Goal: Task Accomplishment & Management: Manage account settings

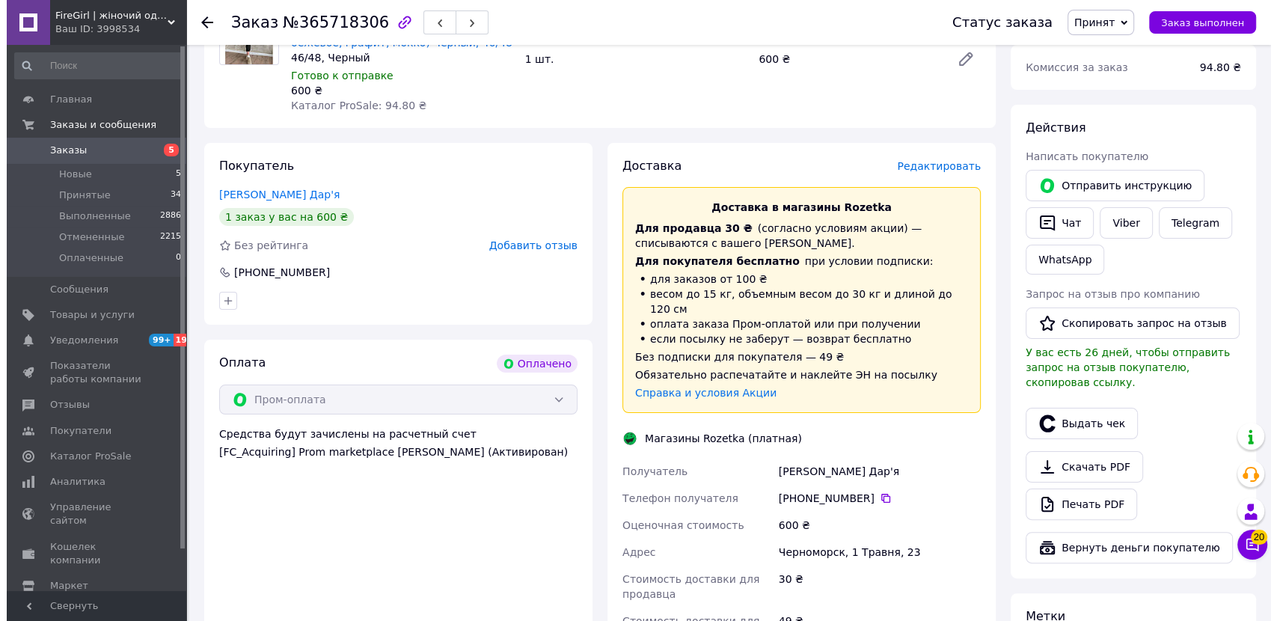
scroll to position [424, 0]
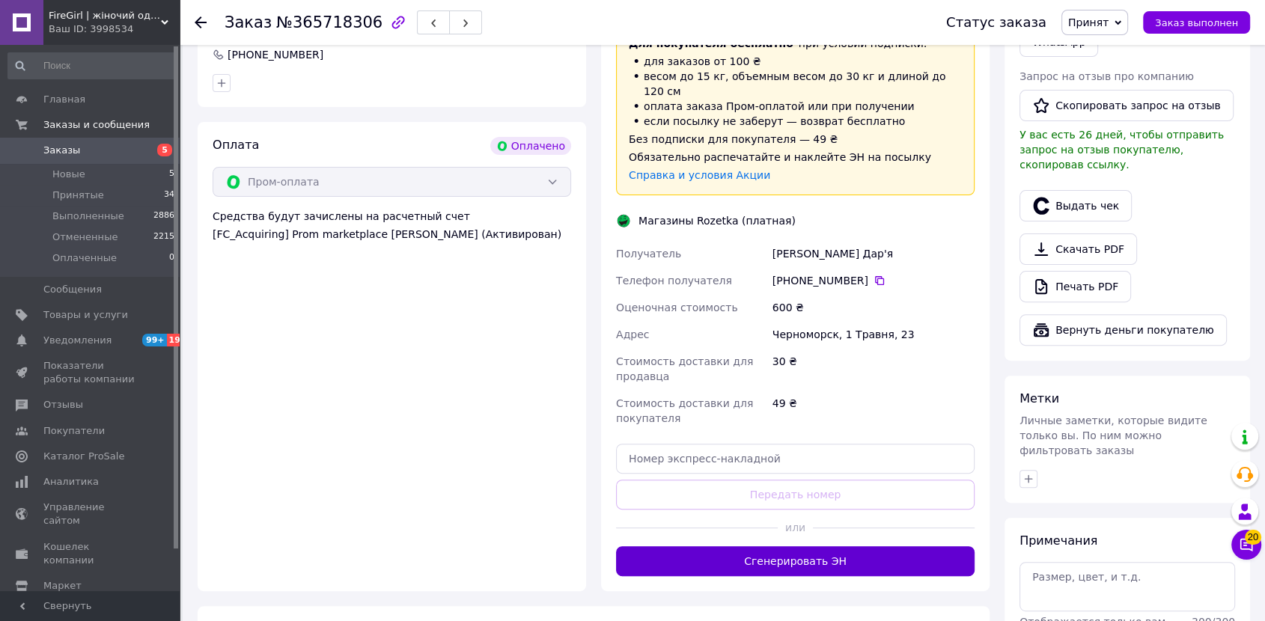
click at [748, 546] on button "Сгенерировать ЭН" at bounding box center [795, 561] width 358 height 30
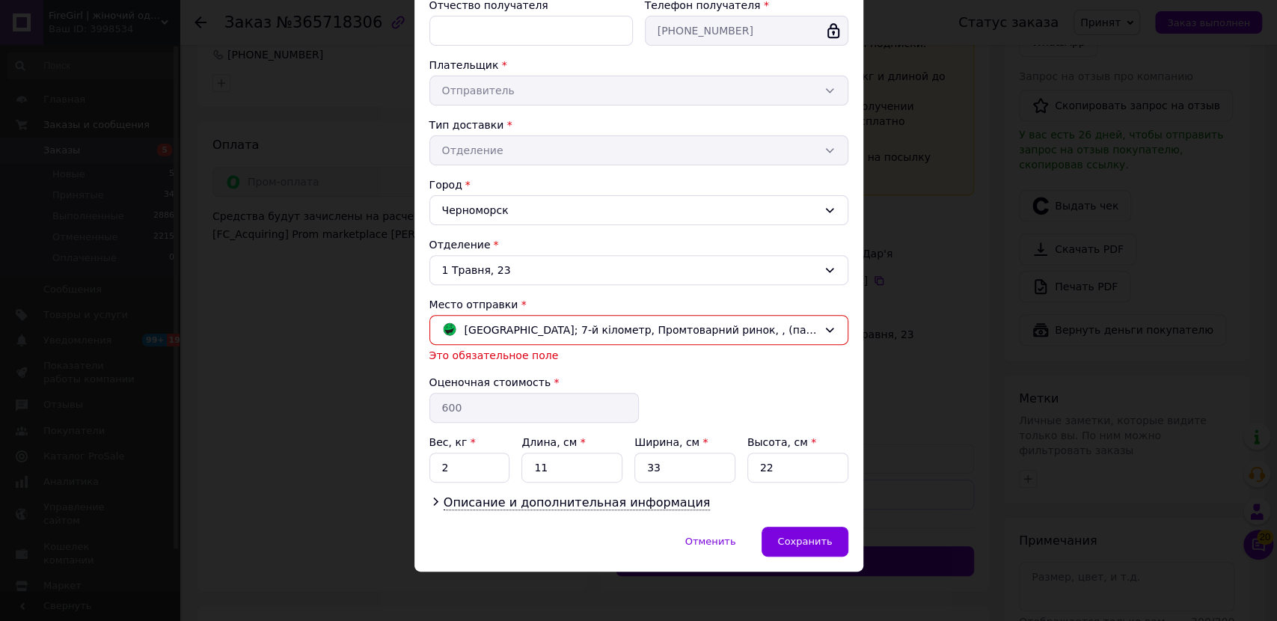
click at [799, 555] on div "Отменить   Сохранить" at bounding box center [639, 549] width 449 height 45
click at [807, 537] on span "Сохранить" at bounding box center [804, 541] width 55 height 11
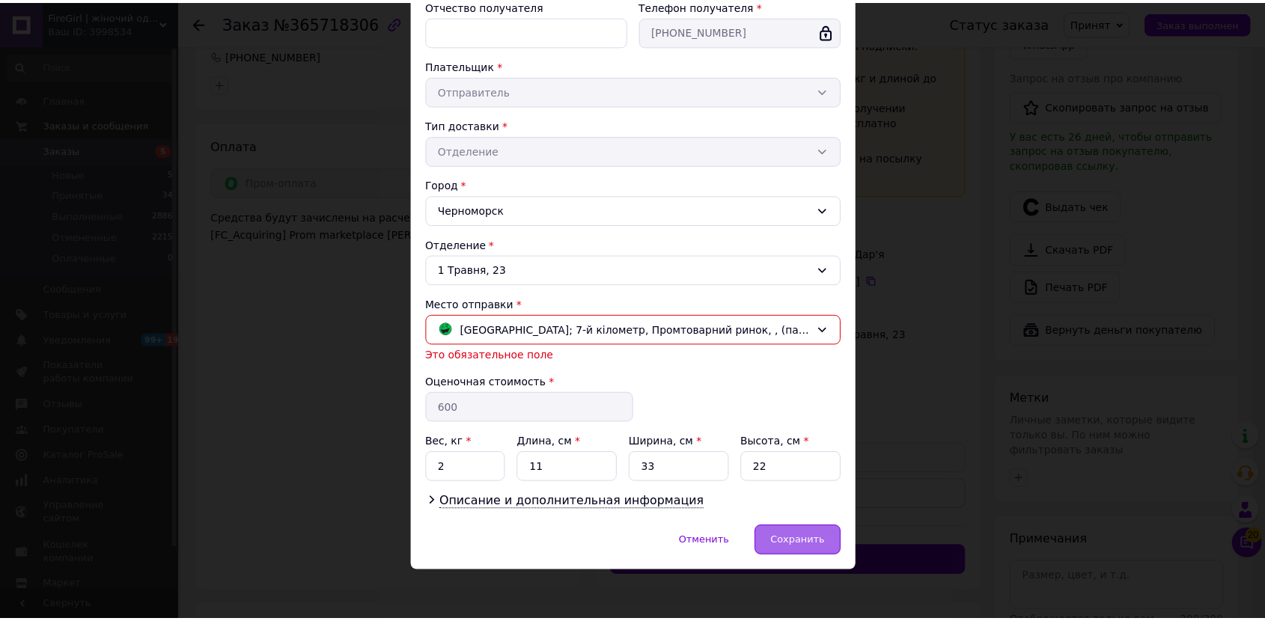
scroll to position [217, 0]
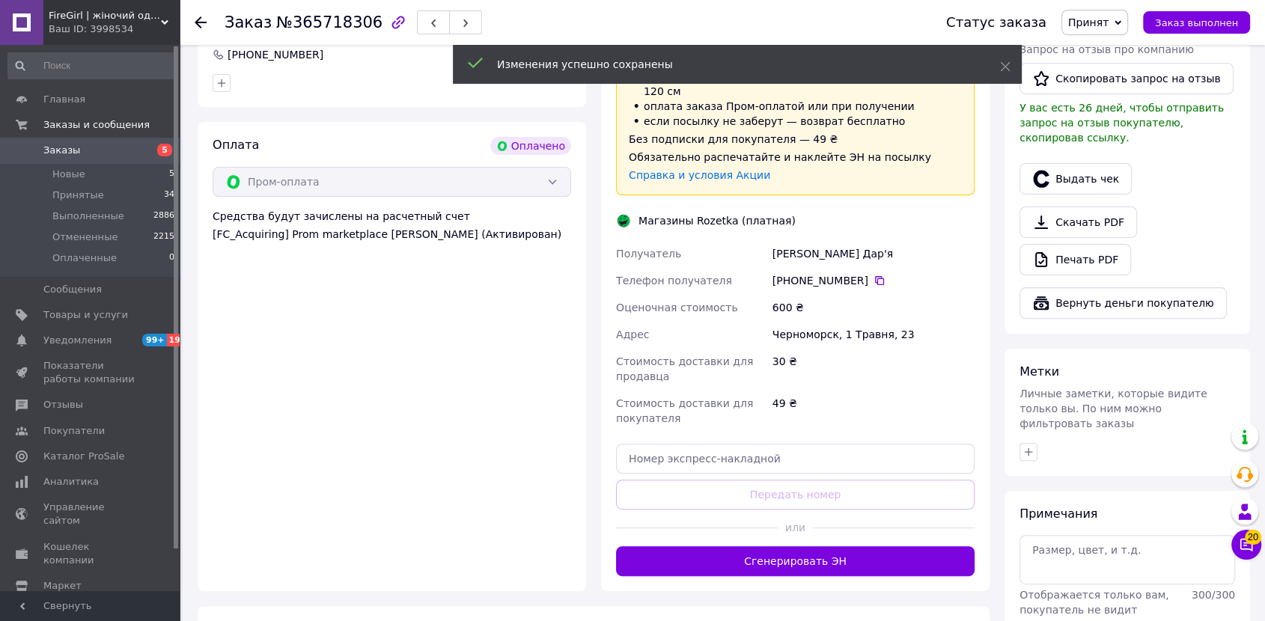
click at [804, 546] on button "Сгенерировать ЭН" at bounding box center [795, 561] width 358 height 30
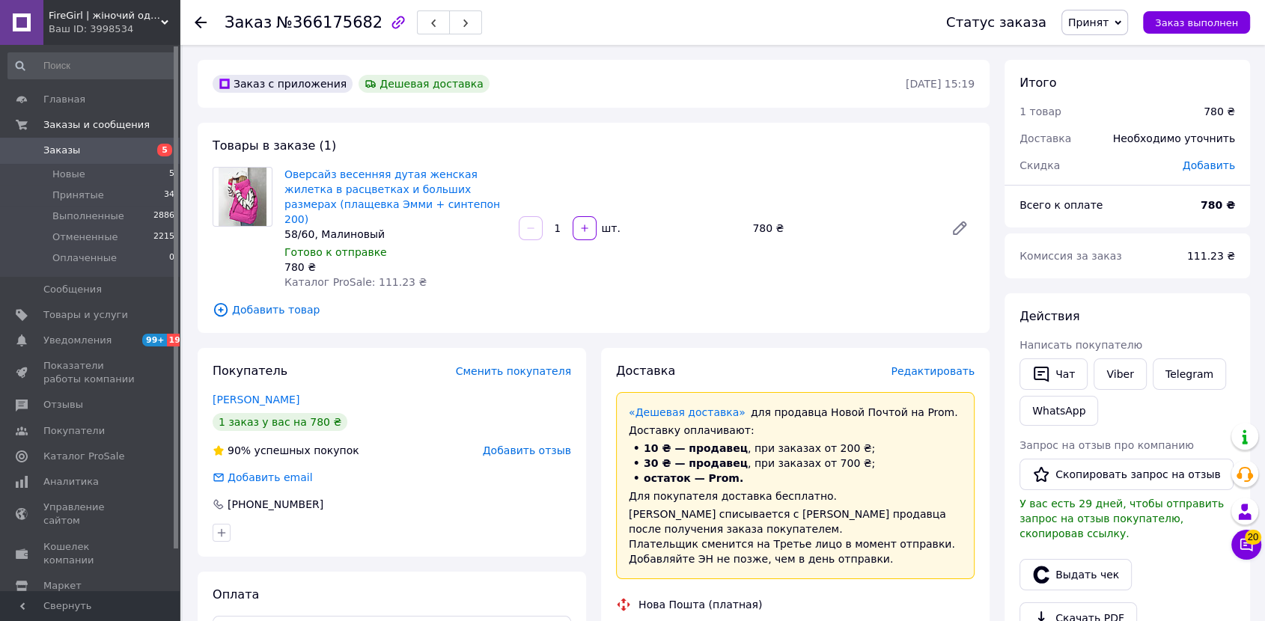
scroll to position [166, 0]
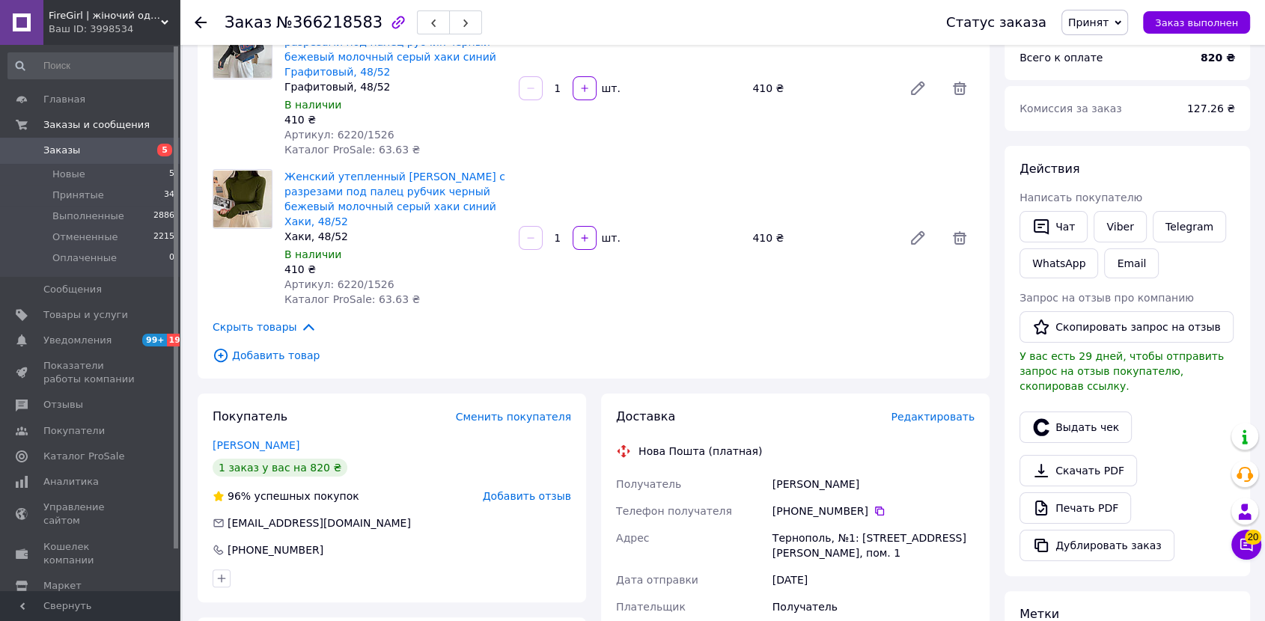
scroll to position [332, 0]
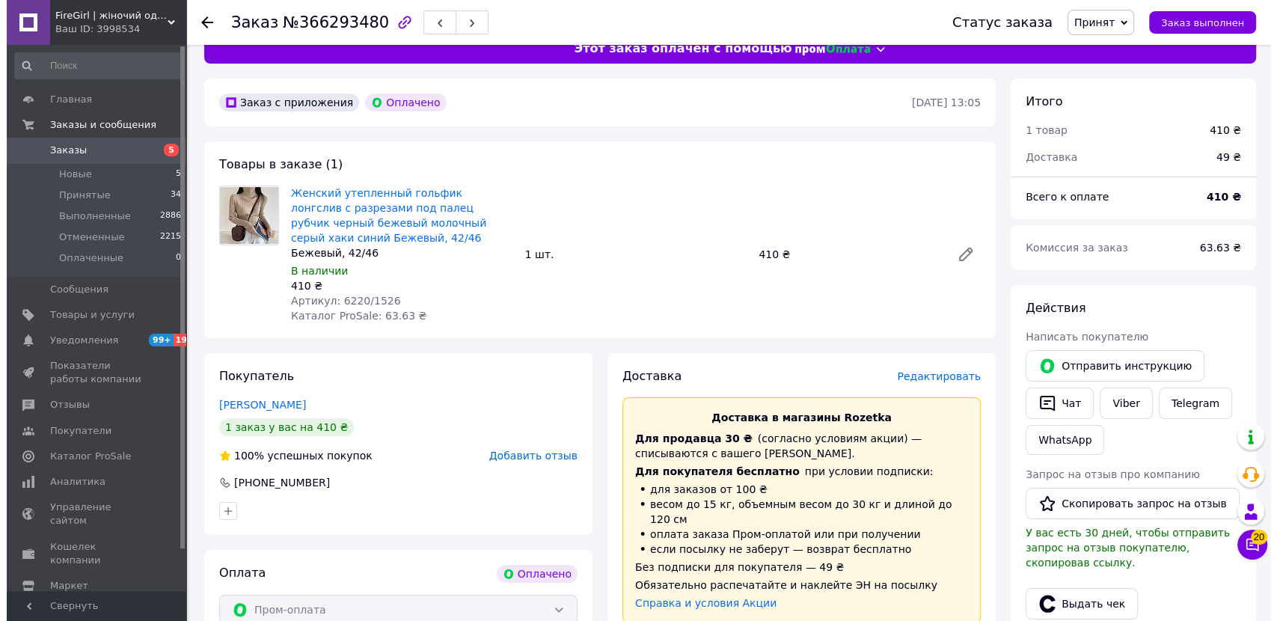
scroll to position [415, 0]
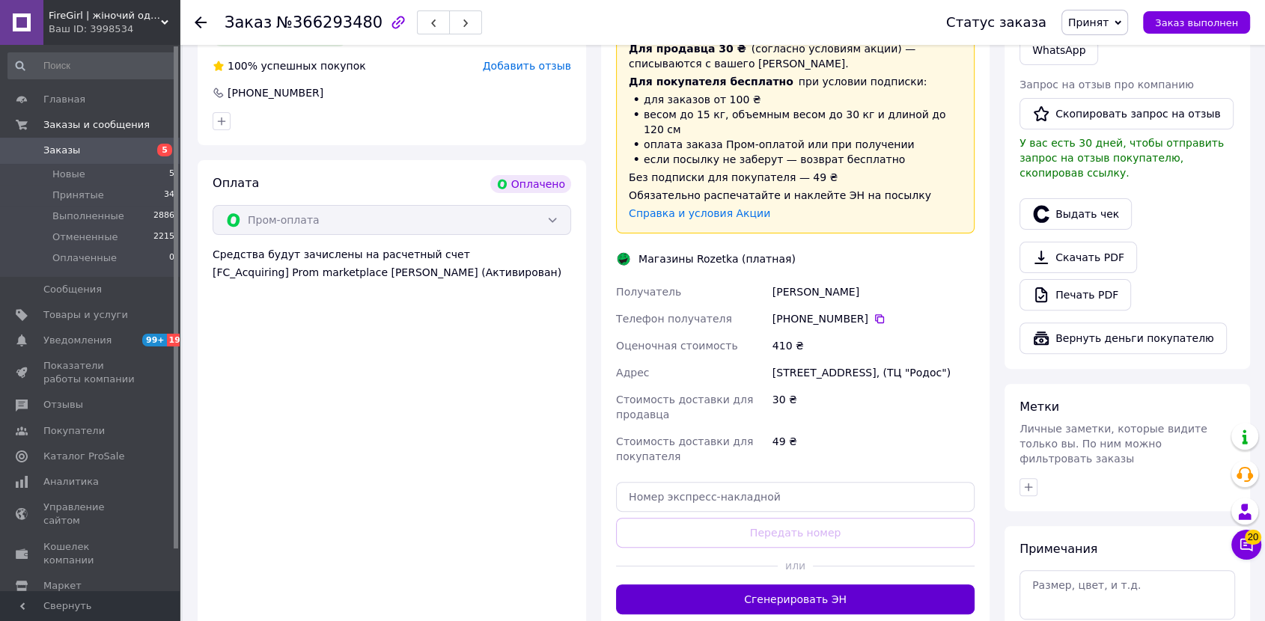
click at [700, 584] on button "Сгенерировать ЭН" at bounding box center [795, 599] width 358 height 30
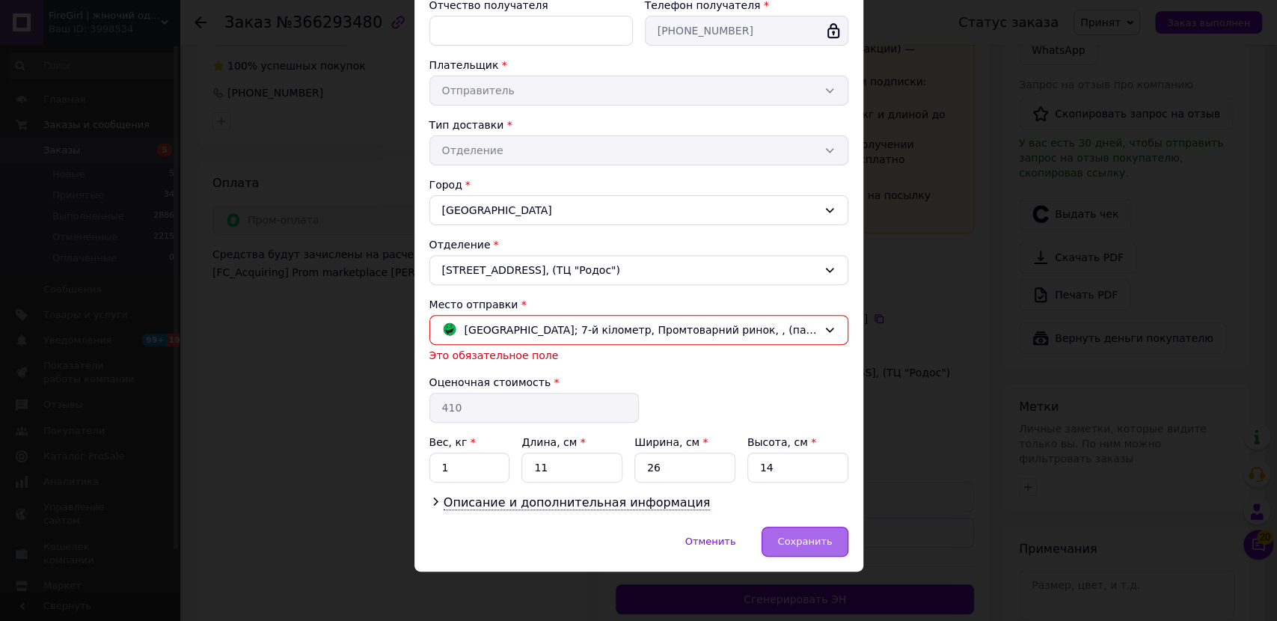
click at [798, 540] on span "Сохранить" at bounding box center [804, 541] width 55 height 11
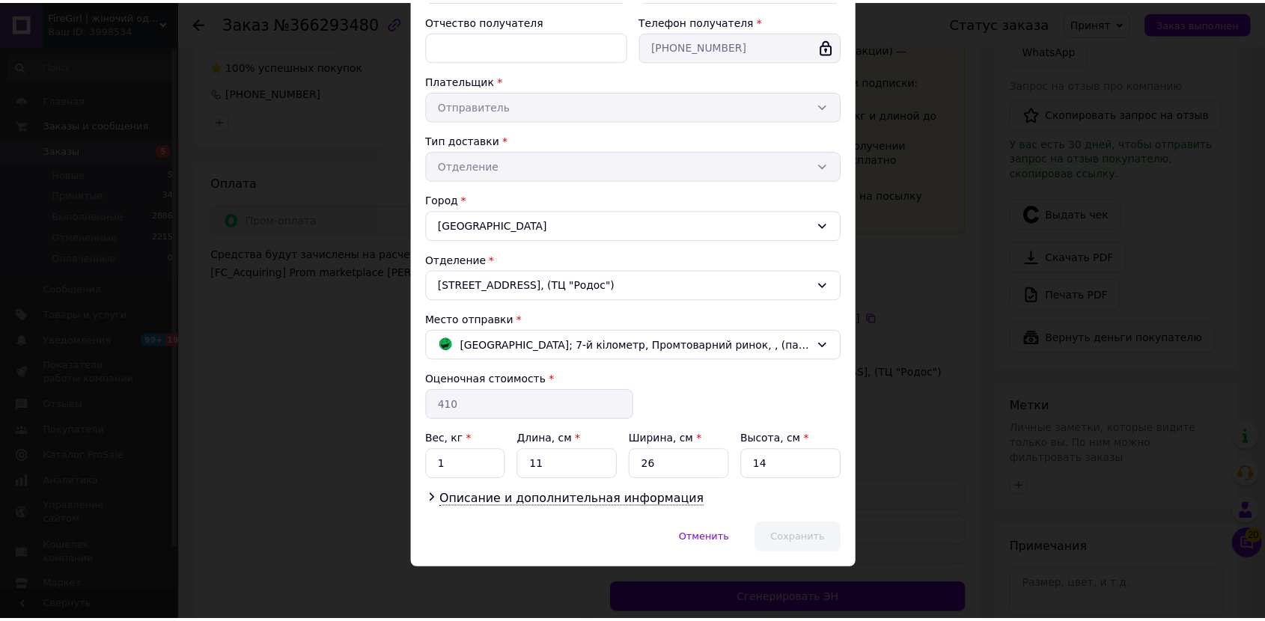
scroll to position [217, 0]
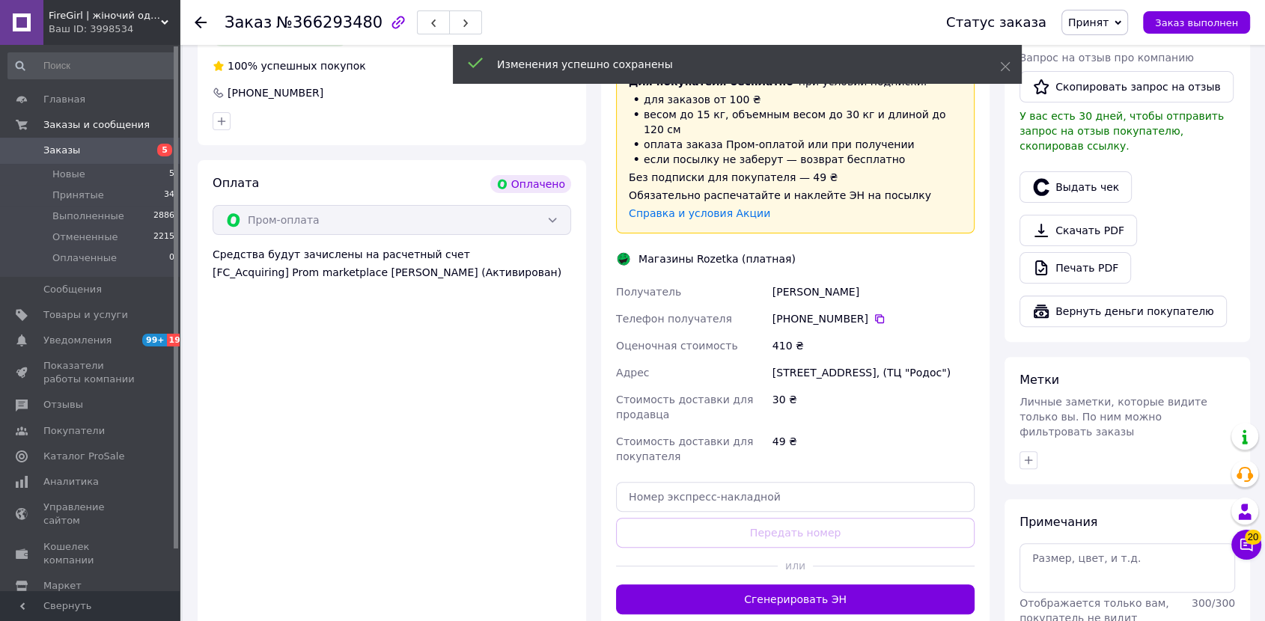
click at [779, 584] on button "Сгенерировать ЭН" at bounding box center [795, 599] width 358 height 30
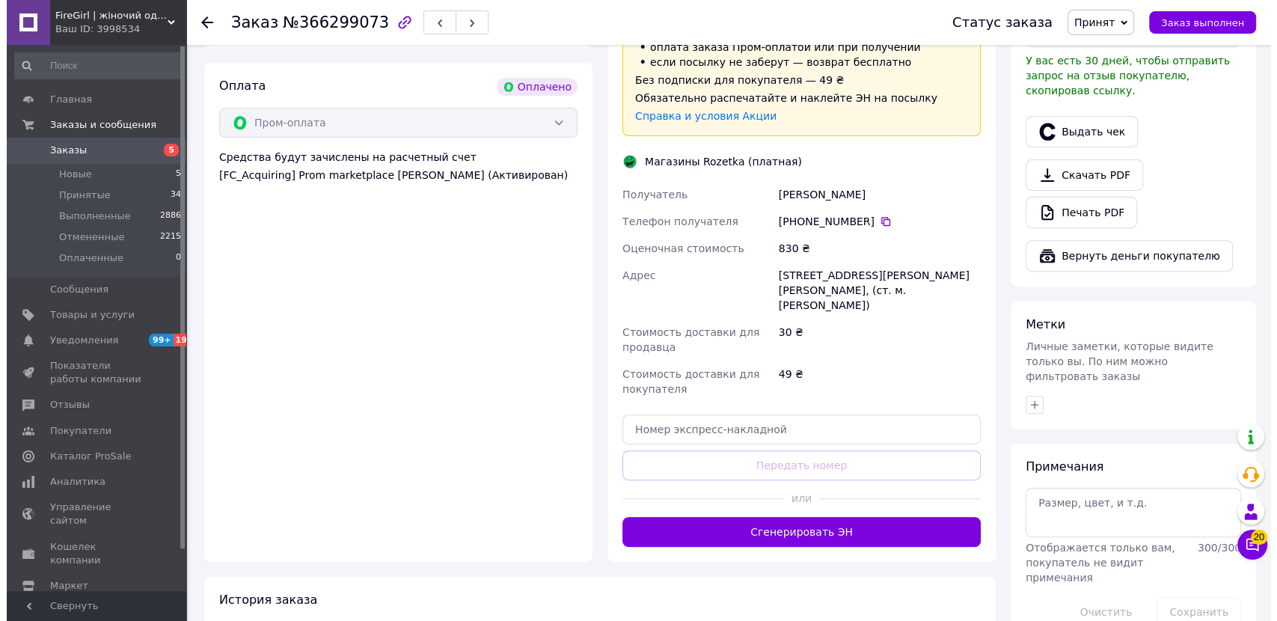
scroll to position [498, 0]
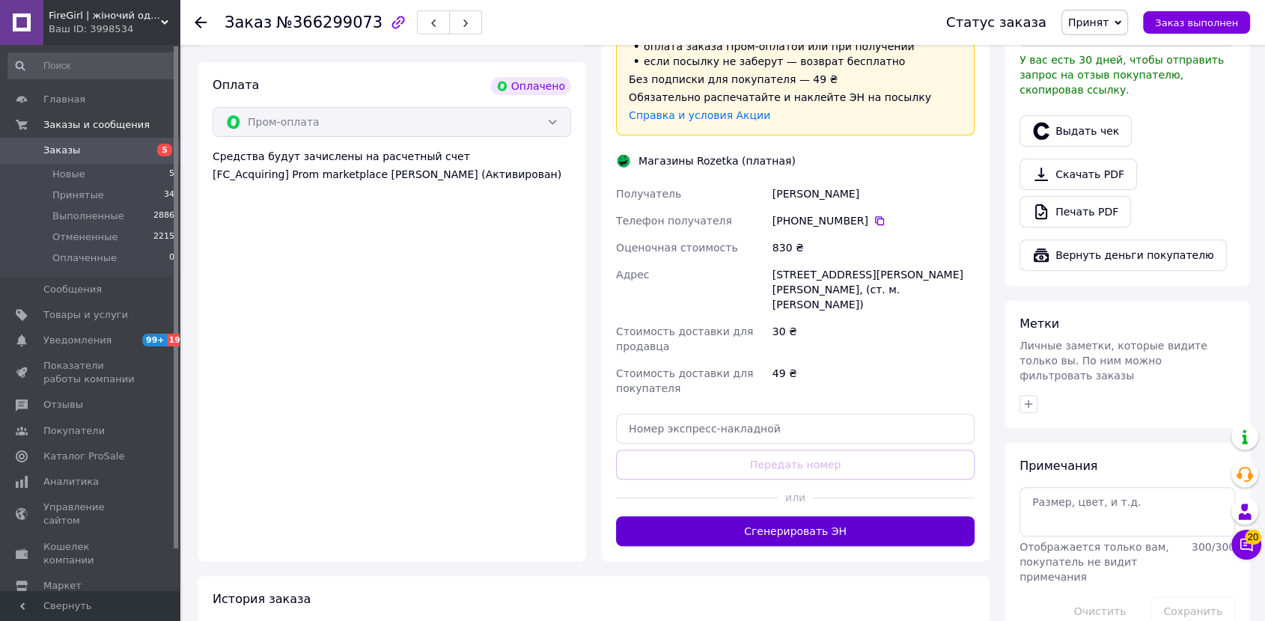
click at [693, 516] on button "Сгенерировать ЭН" at bounding box center [795, 531] width 358 height 30
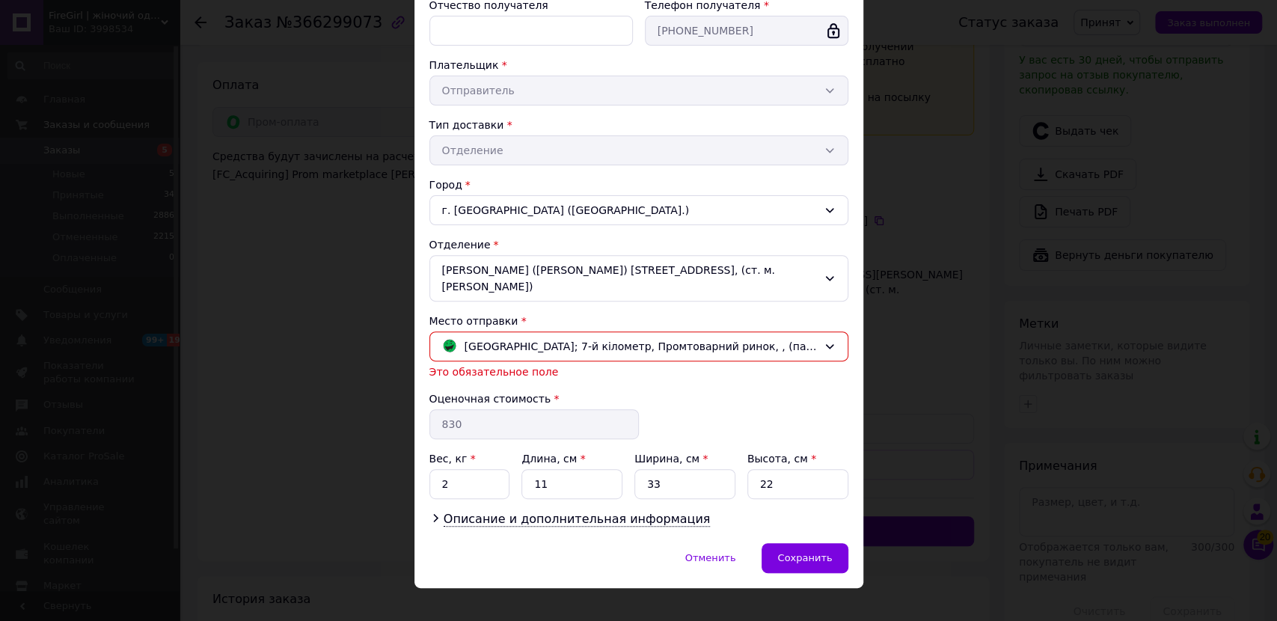
click at [852, 551] on div "Отменить   Сохранить" at bounding box center [639, 565] width 449 height 45
click at [831, 543] on div "Сохранить" at bounding box center [805, 558] width 86 height 30
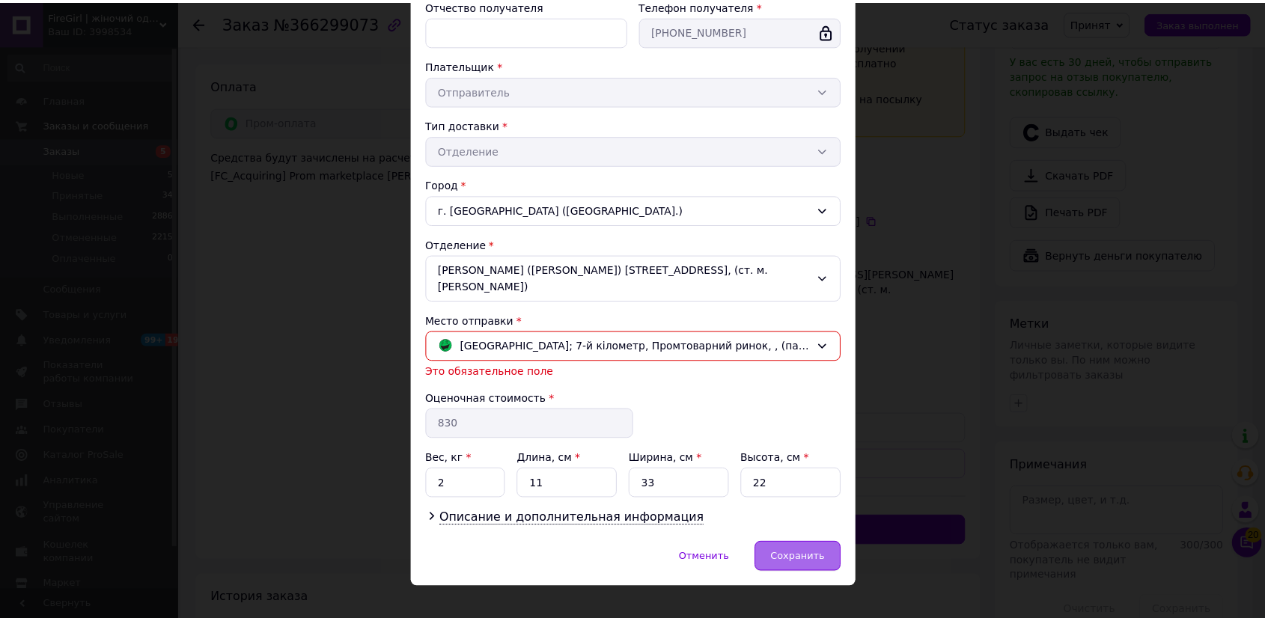
scroll to position [217, 0]
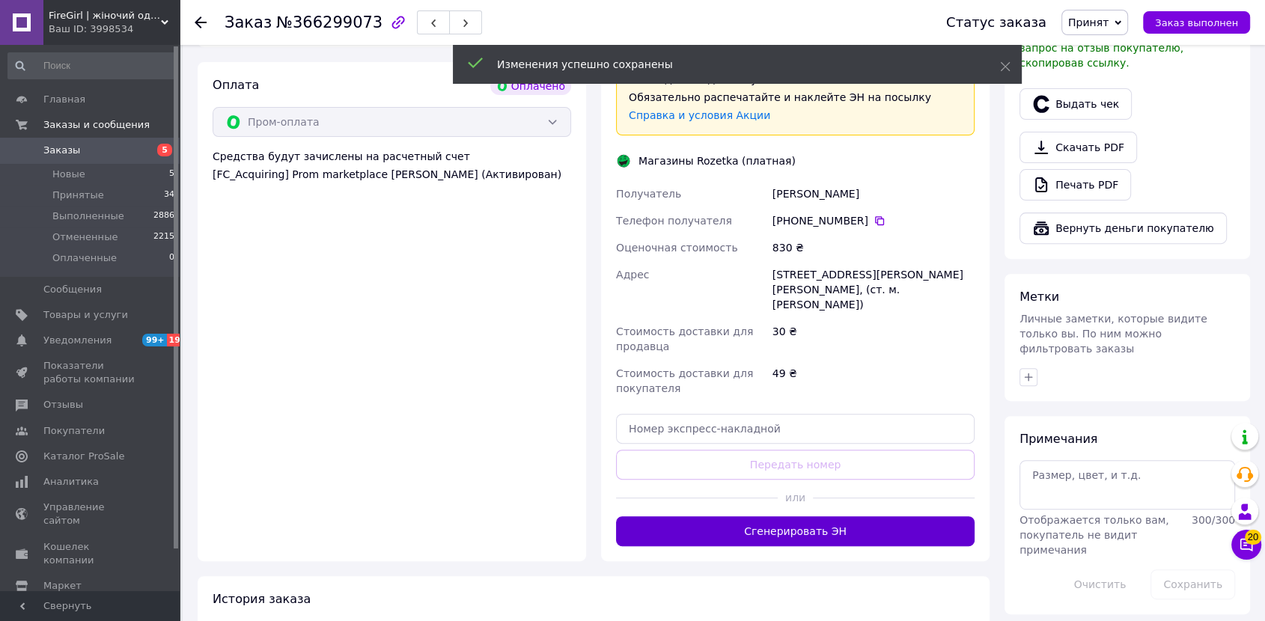
click at [792, 516] on button "Сгенерировать ЭН" at bounding box center [795, 531] width 358 height 30
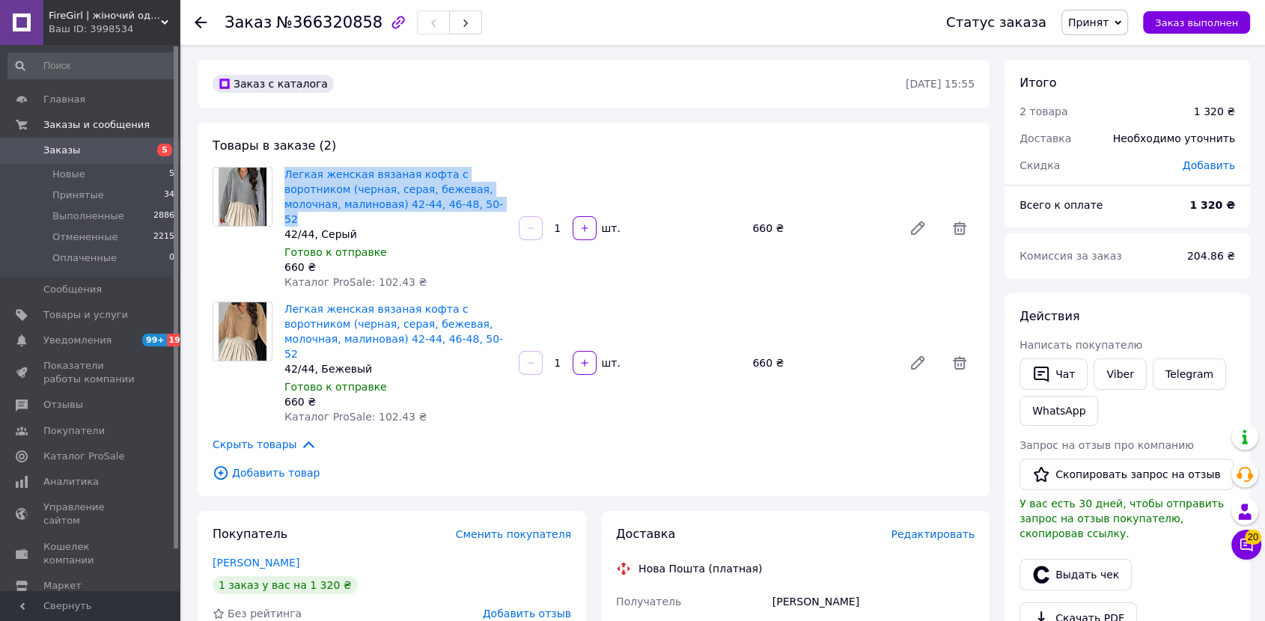
copy link "Легкая женская вязаная кофта с воротником (черная, серая, бежевая, молочная, ма…"
drag, startPoint x: 285, startPoint y: 165, endPoint x: 454, endPoint y: 207, distance: 174.1
click at [454, 207] on div "Легкая женская вязаная кофта с воротником (черная, серая, бежевая, молочная, ма…" at bounding box center [395, 228] width 234 height 129
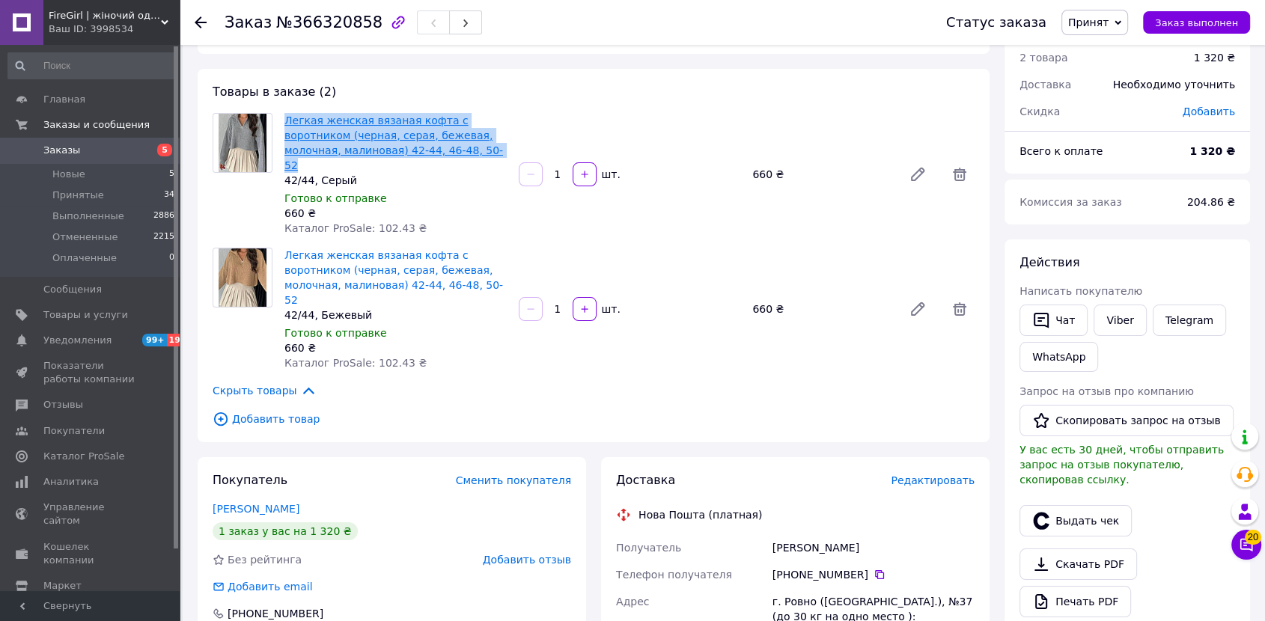
scroll to position [83, 0]
